Goal: Find specific page/section: Find specific page/section

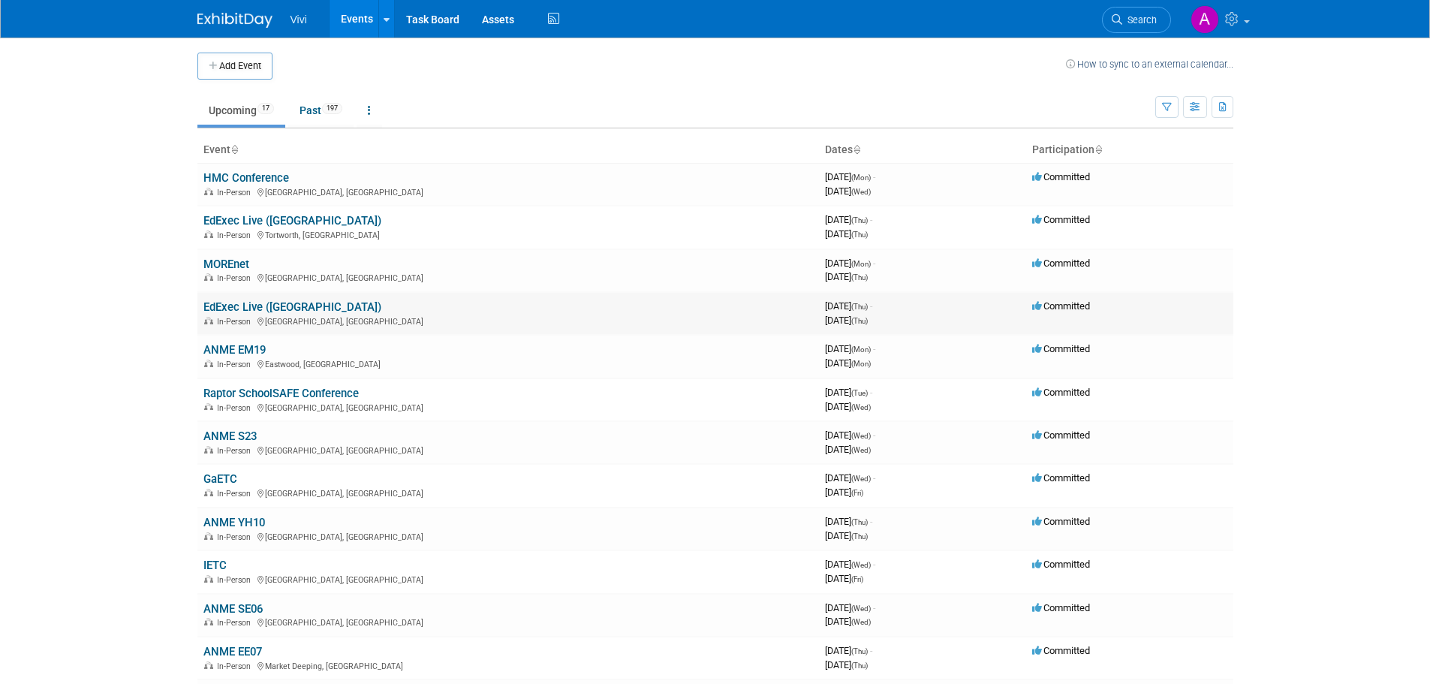
click at [247, 314] on td "EdExec Live ([GEOGRAPHIC_DATA]) In-Person [GEOGRAPHIC_DATA], [GEOGRAPHIC_DATA]" at bounding box center [507, 313] width 621 height 43
click at [250, 308] on link "EdExec Live ([GEOGRAPHIC_DATA])" at bounding box center [292, 307] width 178 height 14
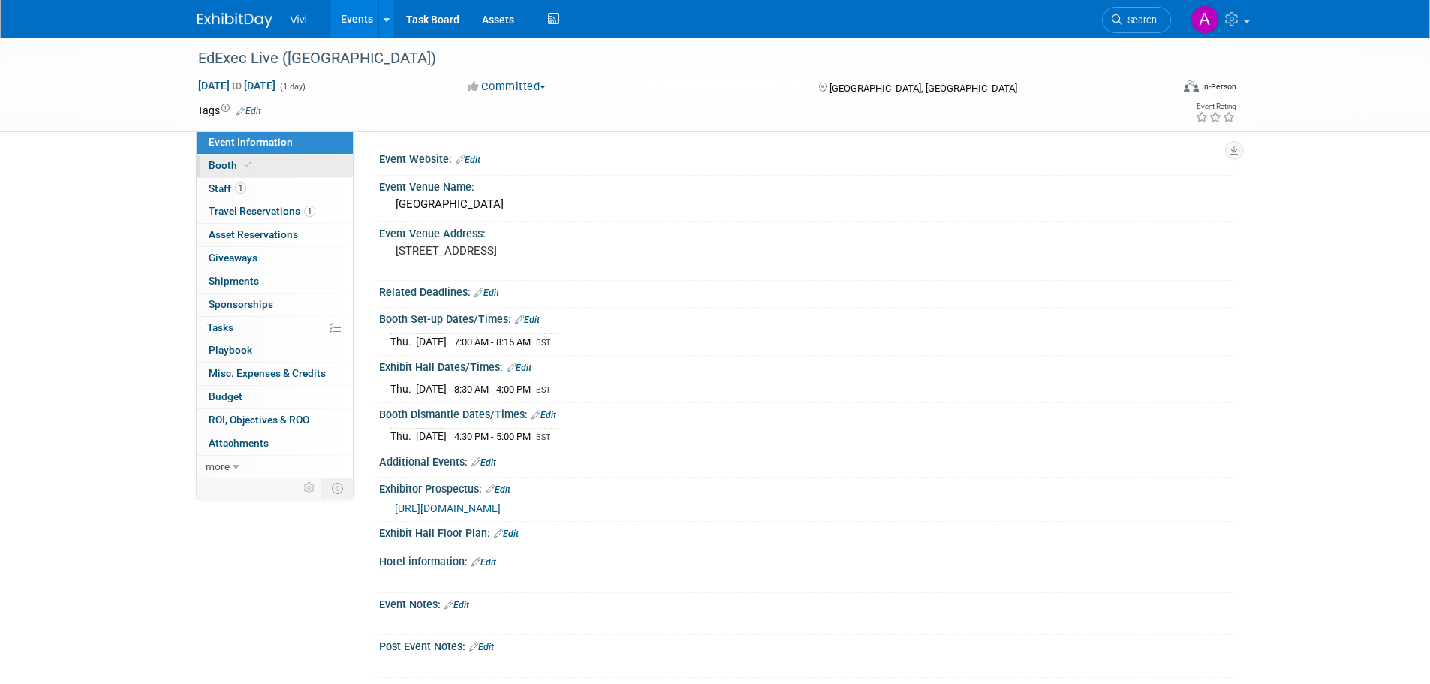
click at [244, 167] on icon at bounding box center [248, 165] width 8 height 8
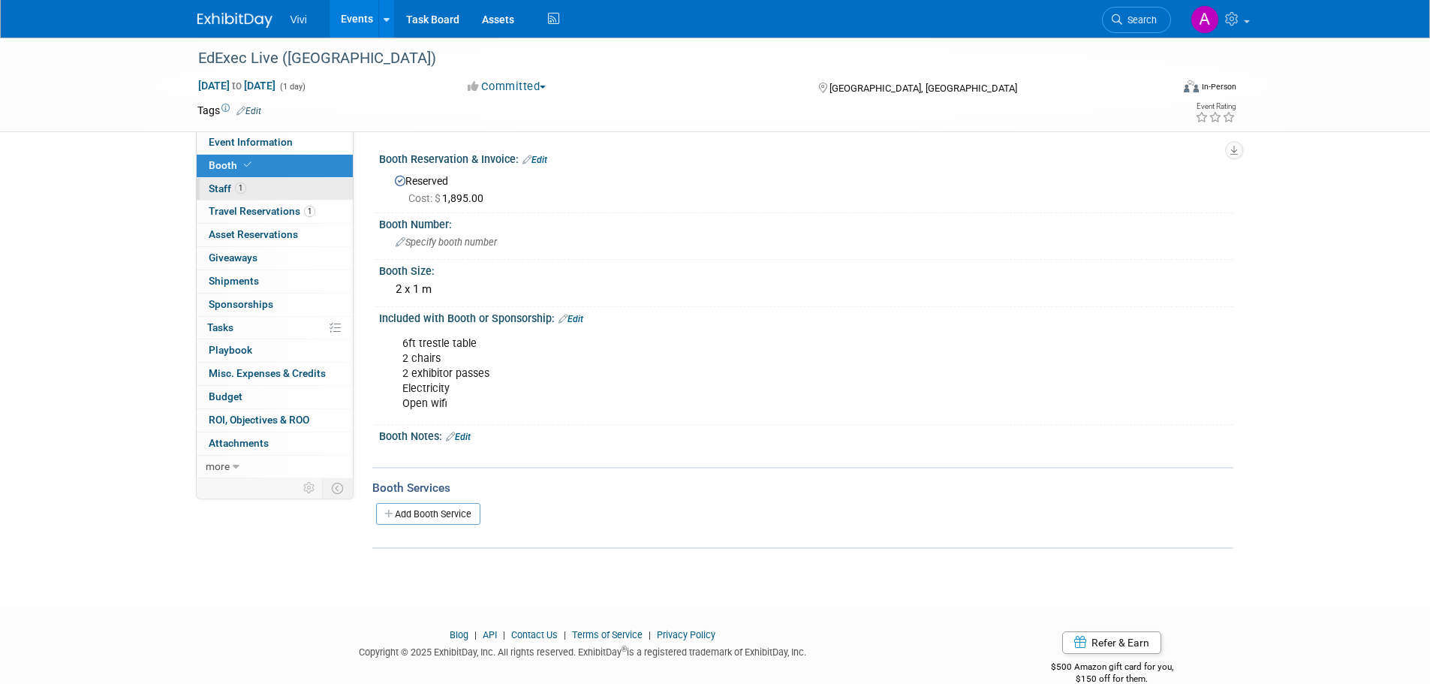
click at [289, 189] on link "1 Staff 1" at bounding box center [275, 189] width 156 height 23
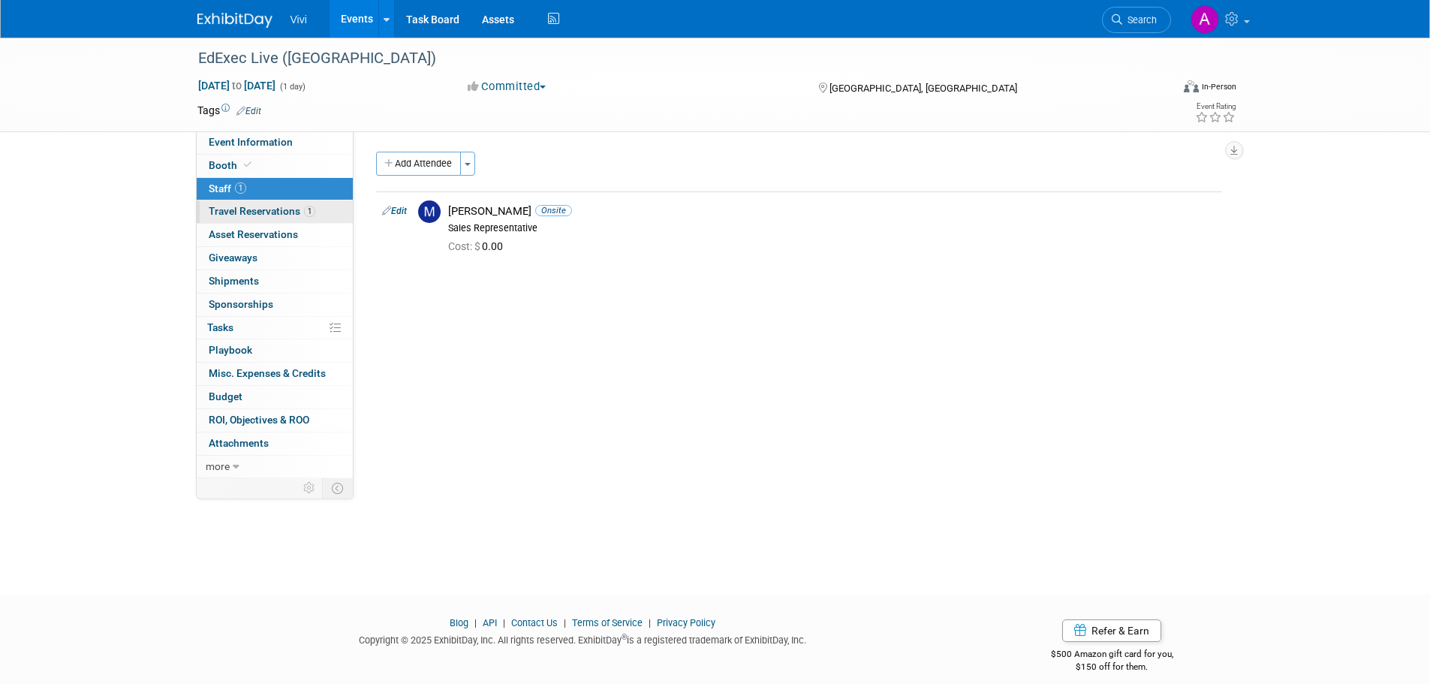
click at [287, 215] on span "Travel Reservations 1" at bounding box center [262, 211] width 107 height 12
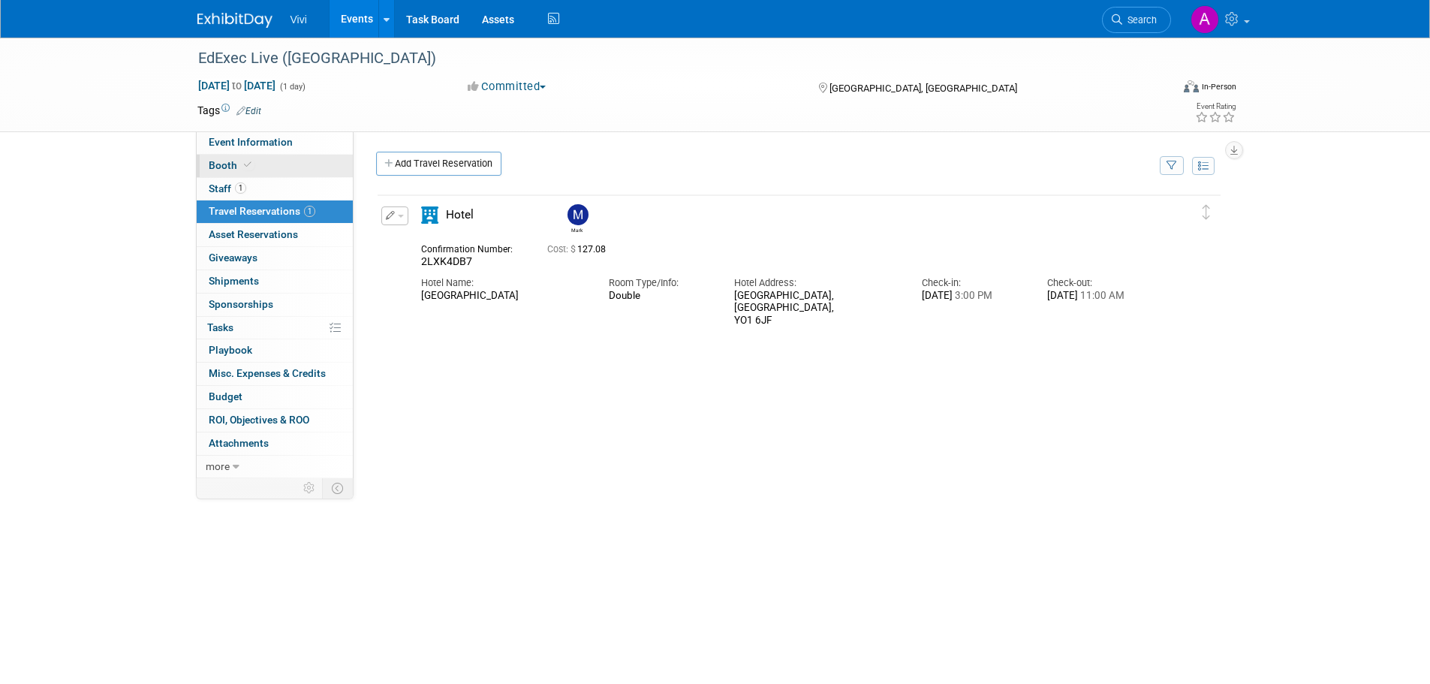
click at [289, 160] on link "Booth" at bounding box center [275, 166] width 156 height 23
